Goal: Navigation & Orientation: Go to known website

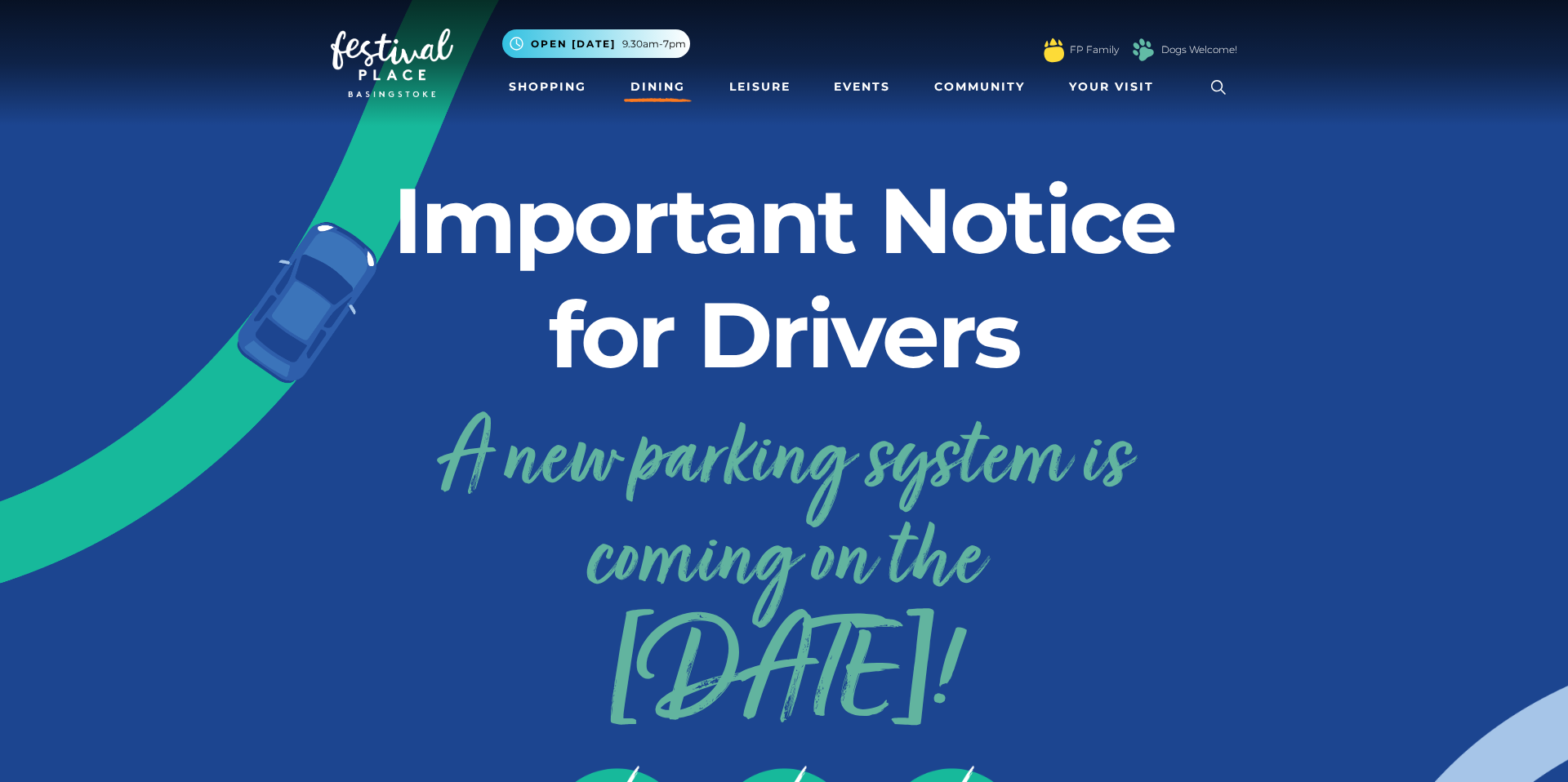
click at [647, 84] on link "Dining" at bounding box center [658, 87] width 68 height 30
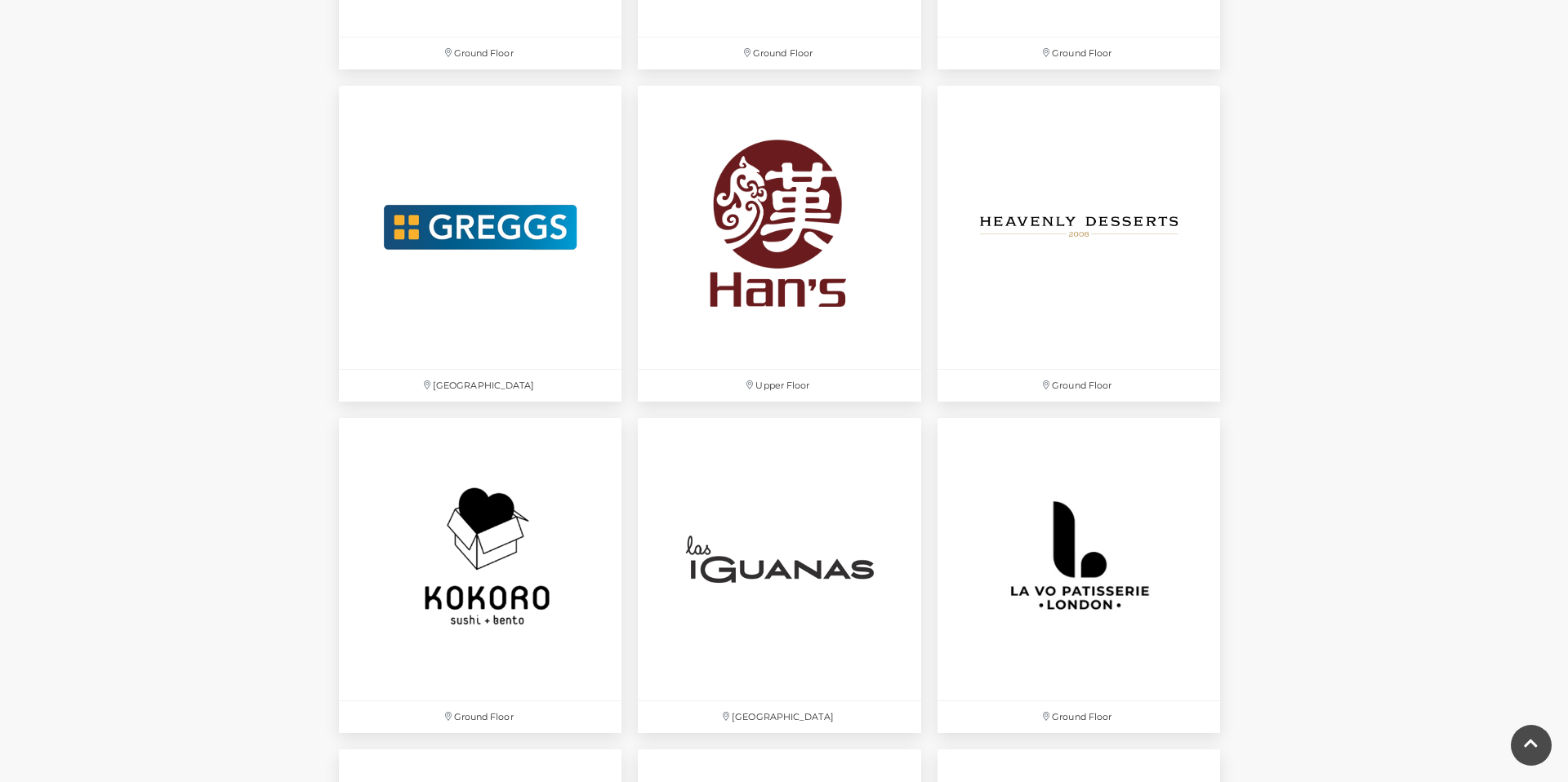
scroll to position [3324, 0]
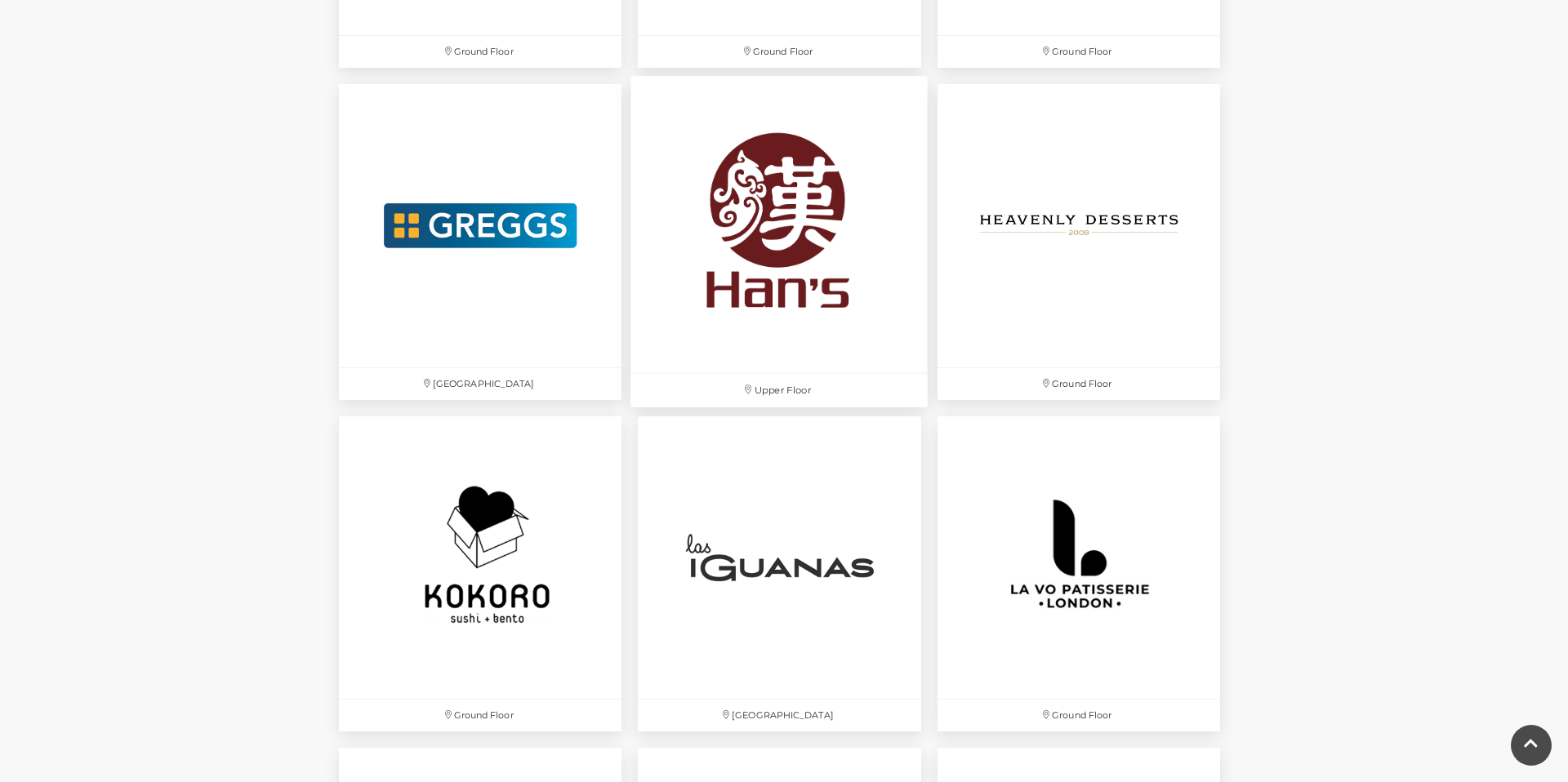
click at [835, 277] on img at bounding box center [779, 225] width 297 height 297
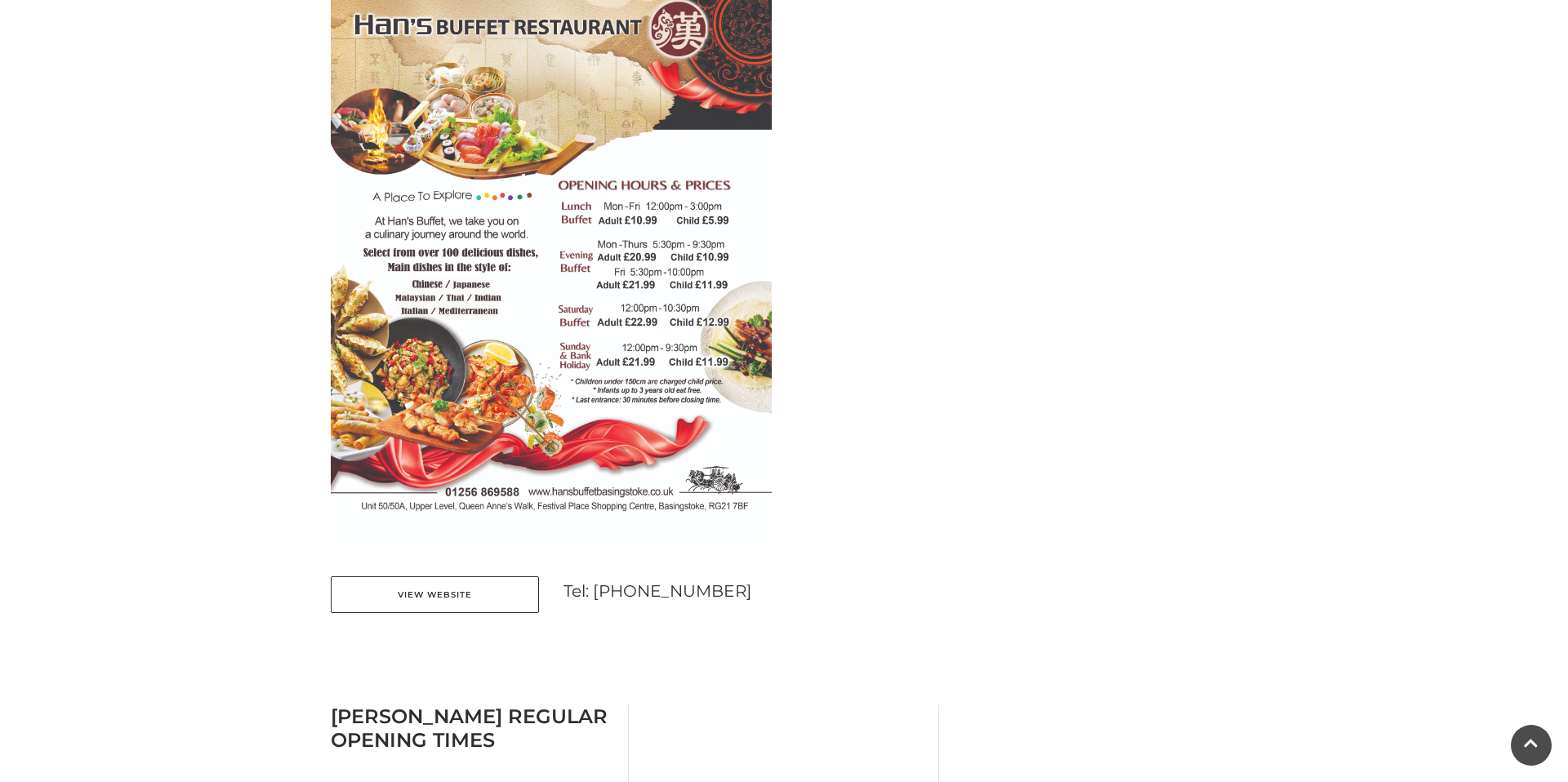
scroll to position [849, 0]
click at [448, 590] on link "View Website" at bounding box center [435, 594] width 208 height 37
